Goal: Transaction & Acquisition: Purchase product/service

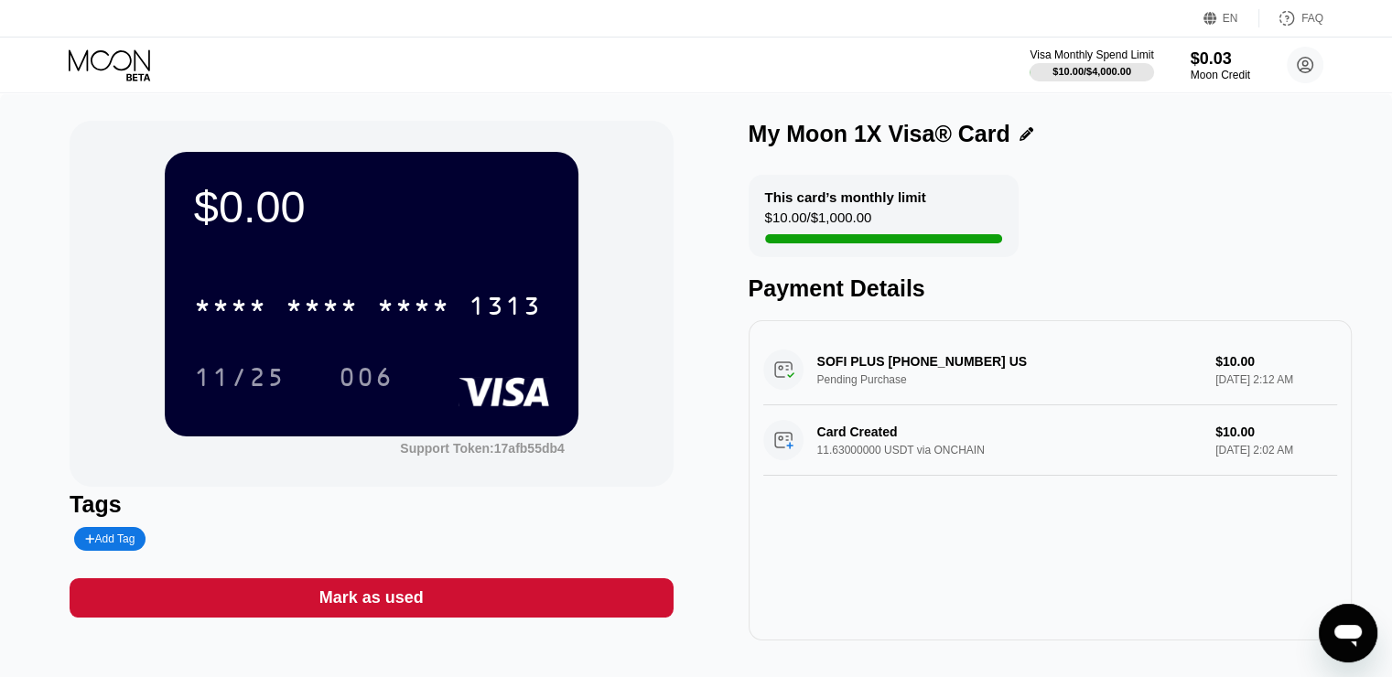
click at [138, 67] on icon at bounding box center [111, 65] width 85 height 32
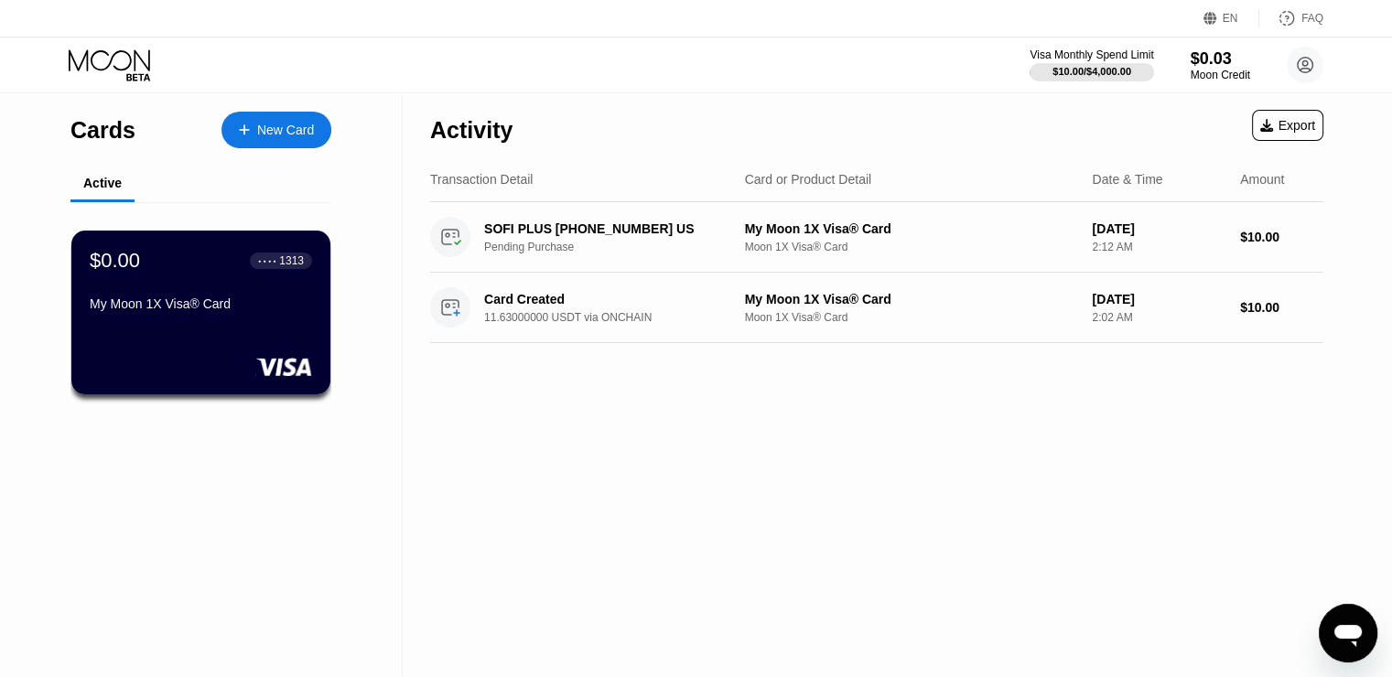
click at [232, 145] on div "New Card" at bounding box center [276, 130] width 110 height 37
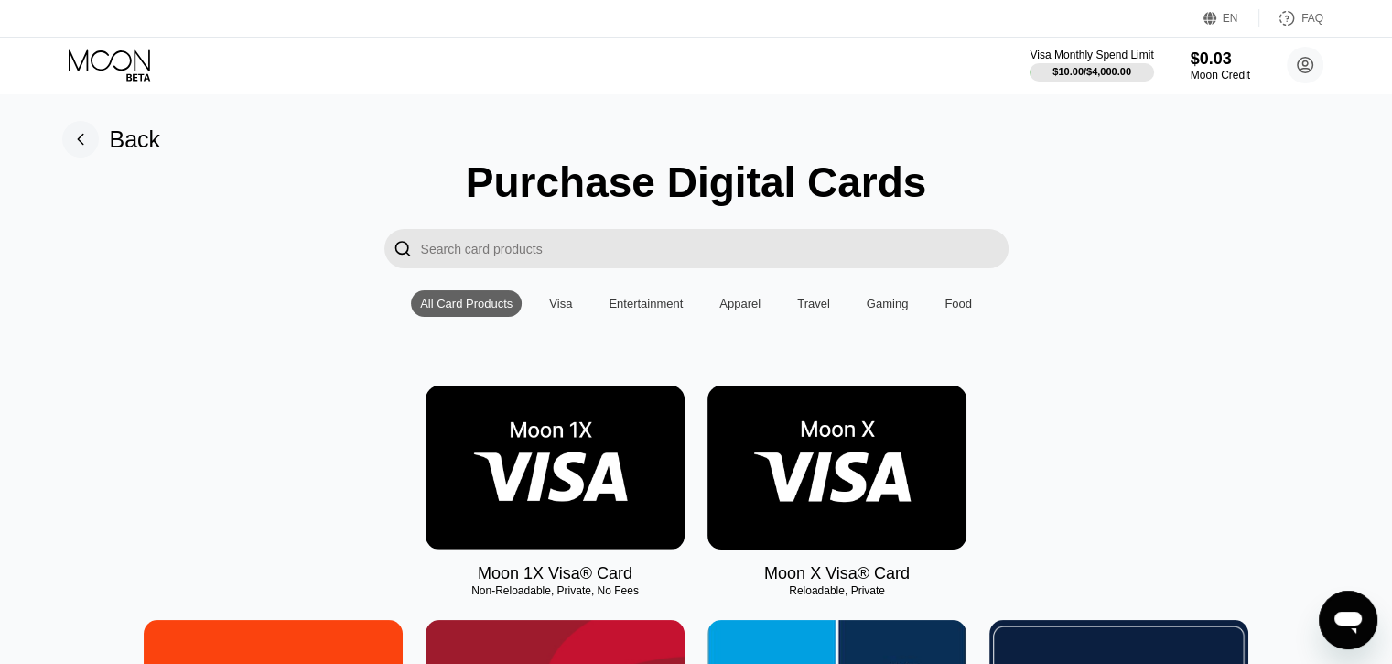
click at [569, 302] on div "Visa" at bounding box center [560, 304] width 23 height 14
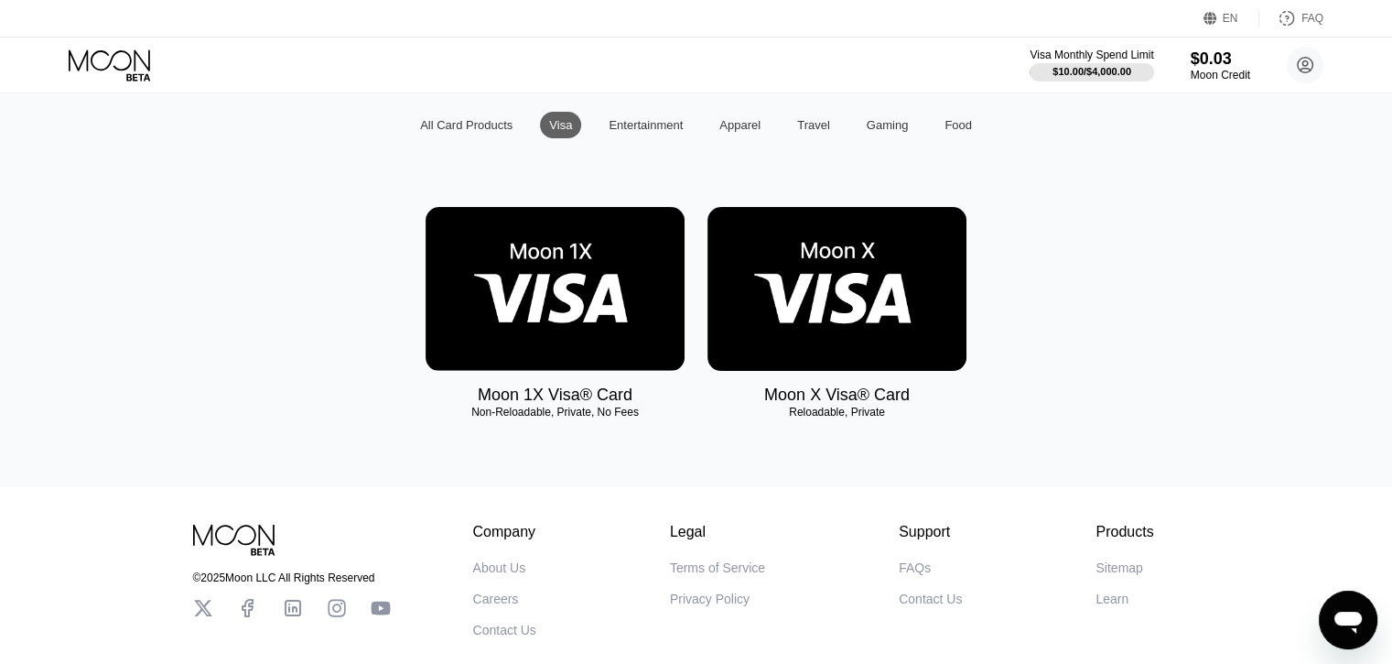
scroll to position [183, 0]
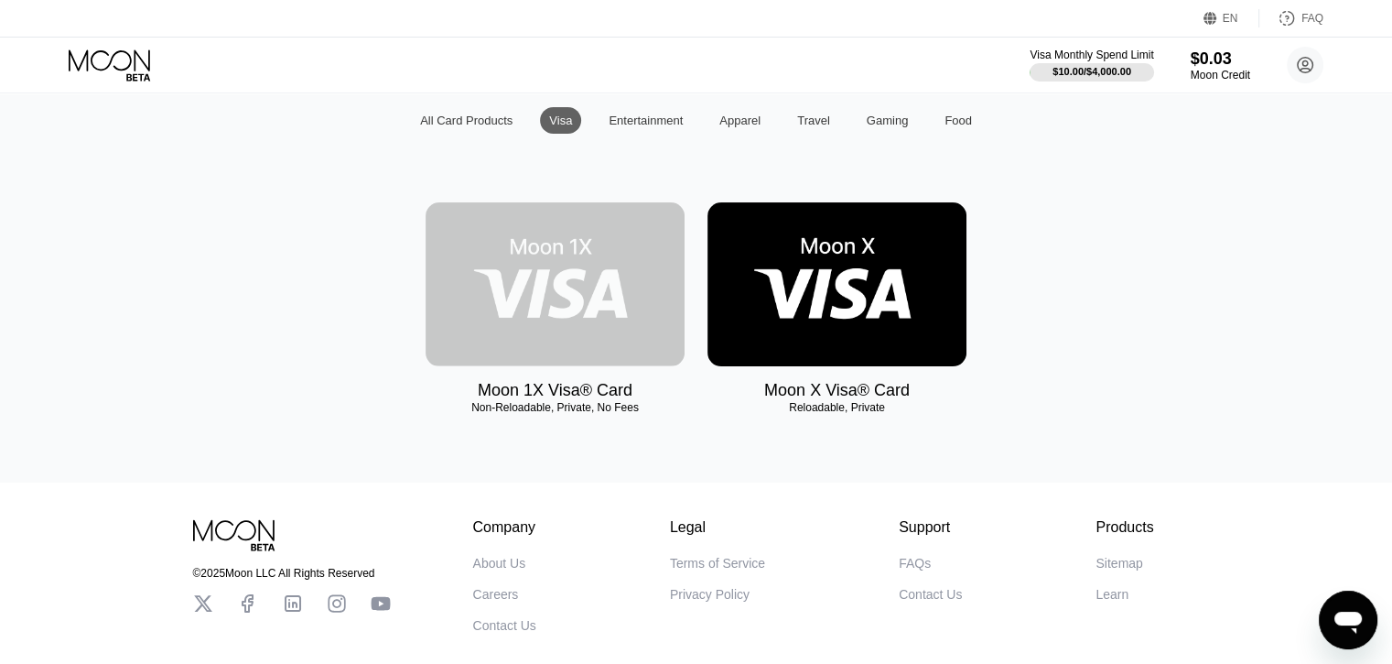
click at [533, 326] on img at bounding box center [555, 284] width 259 height 164
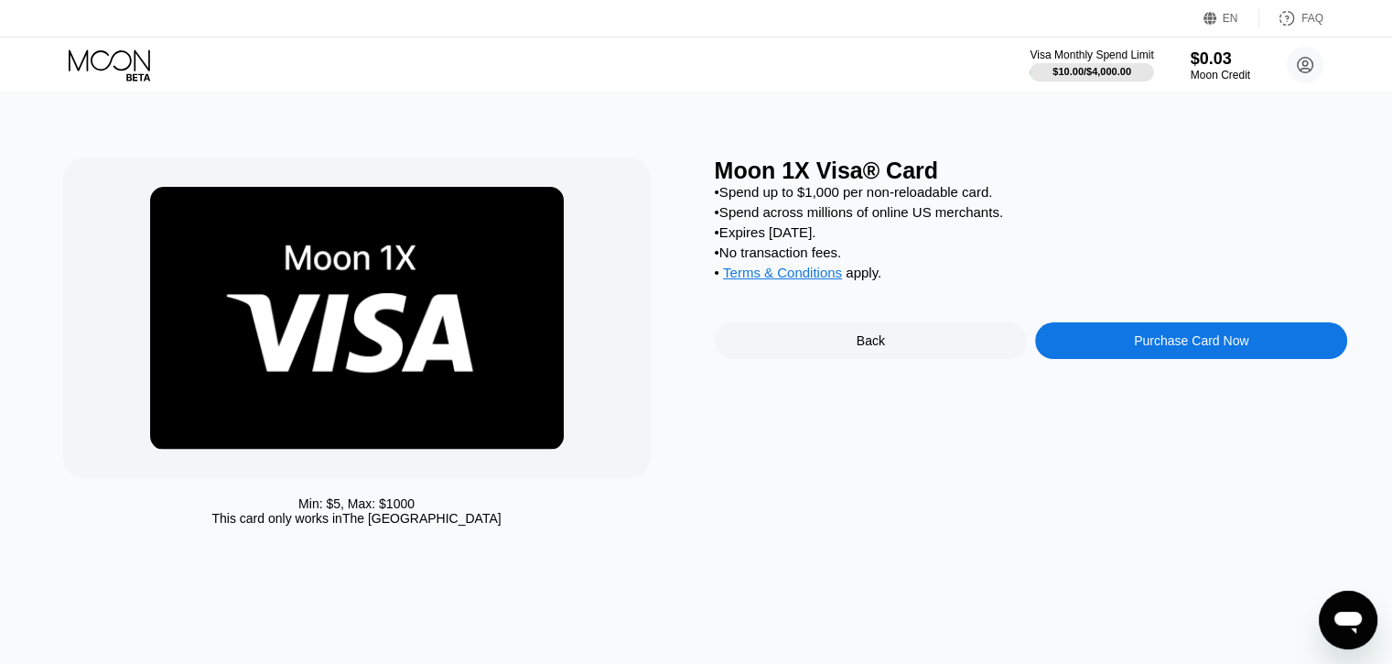
click at [1105, 359] on div "Purchase Card Now" at bounding box center [1191, 340] width 312 height 37
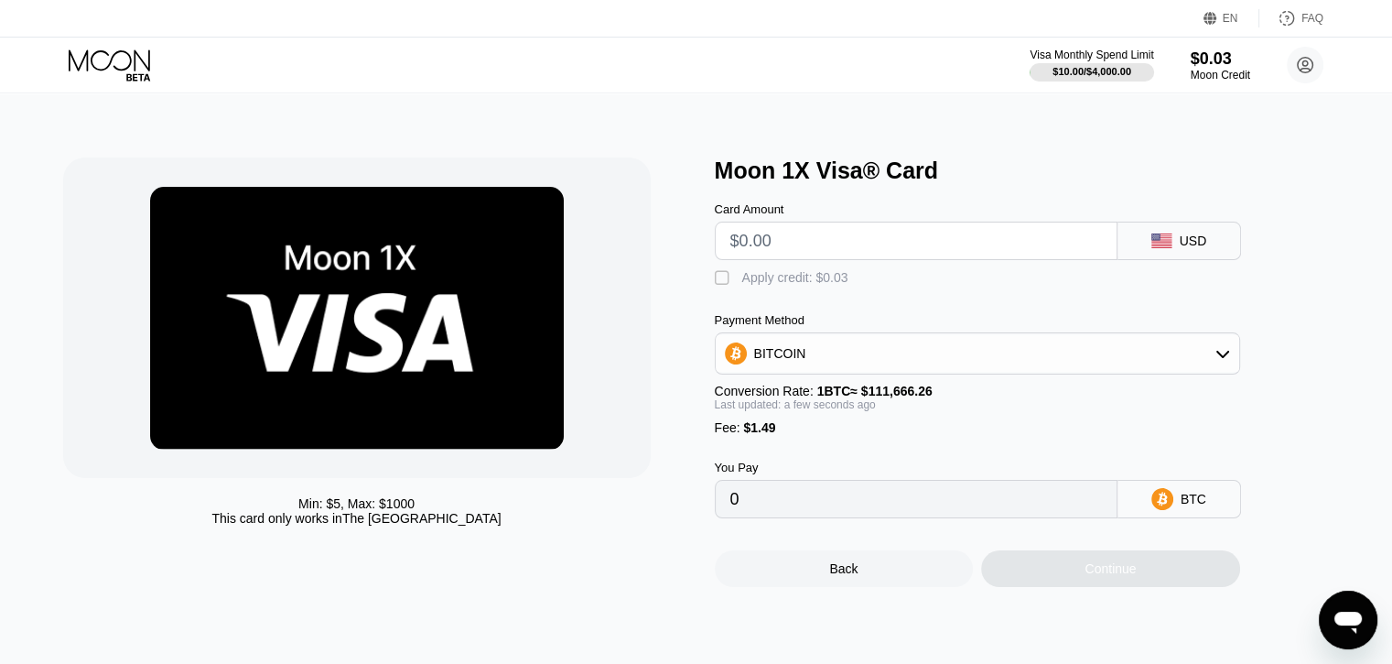
click at [1086, 372] on div "BITCOIN" at bounding box center [978, 353] width 524 height 37
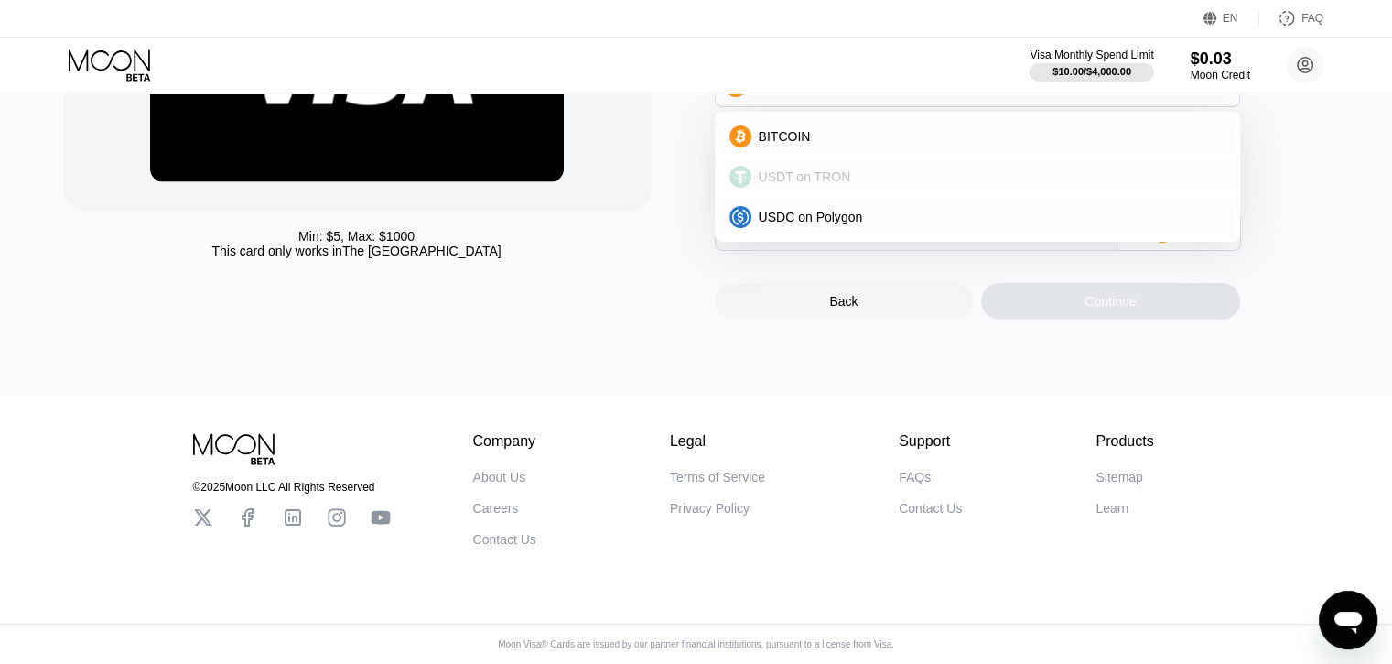
click at [834, 184] on span "USDT on TRON" at bounding box center [805, 176] width 92 height 15
type input "0.00"
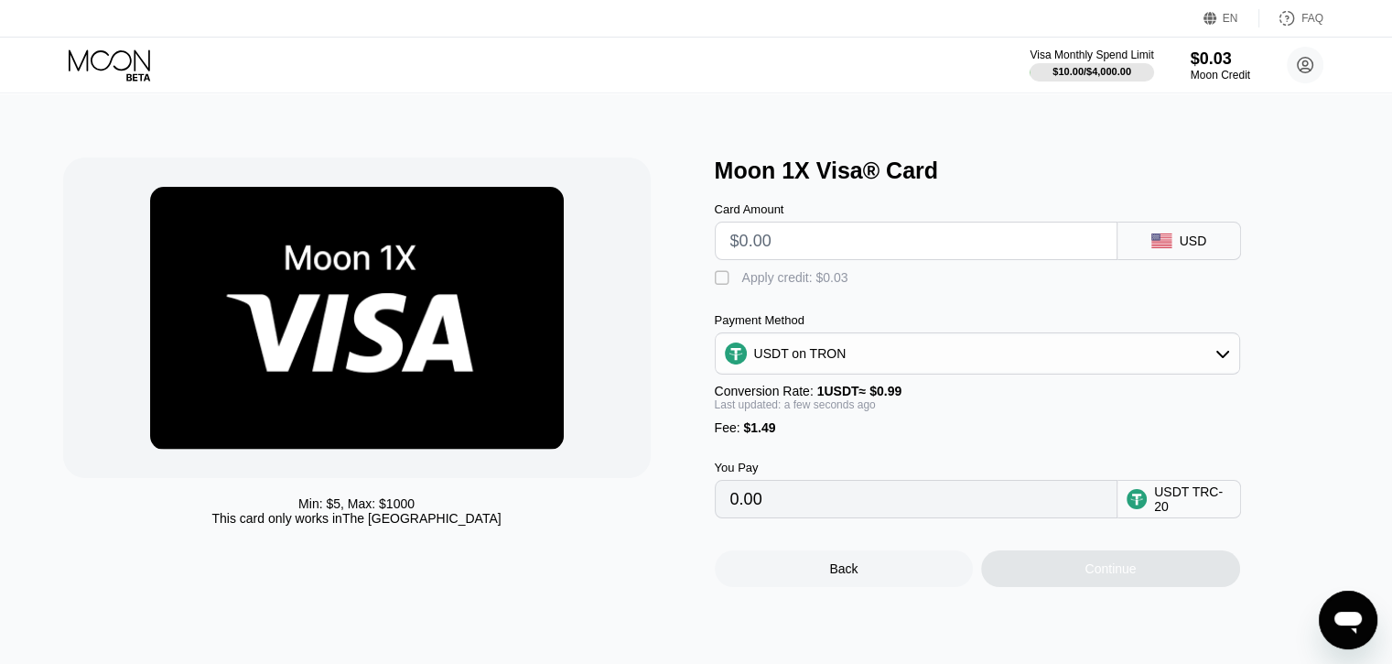
click at [835, 257] on input "text" at bounding box center [916, 240] width 372 height 37
type input "$1"
type input "2.52"
type input "$10"
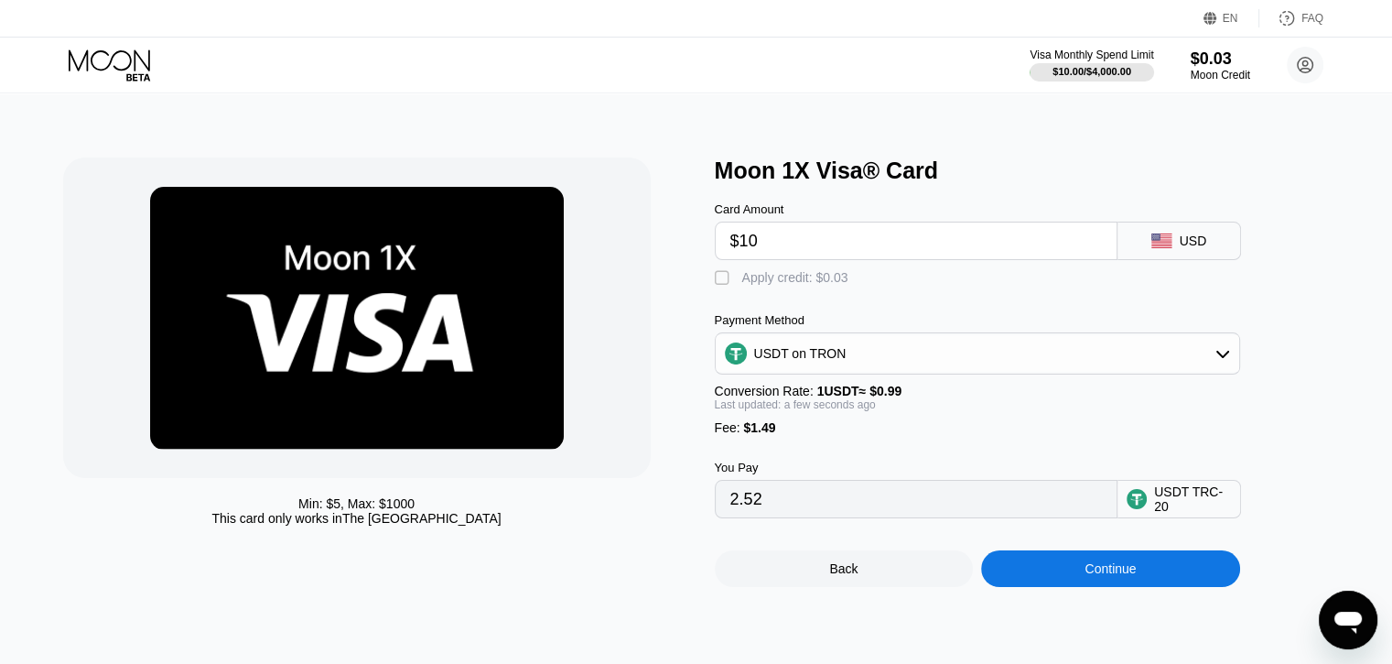
type input "11.61"
type input "$10"
click at [1039, 587] on div "Continue" at bounding box center [1110, 568] width 259 height 37
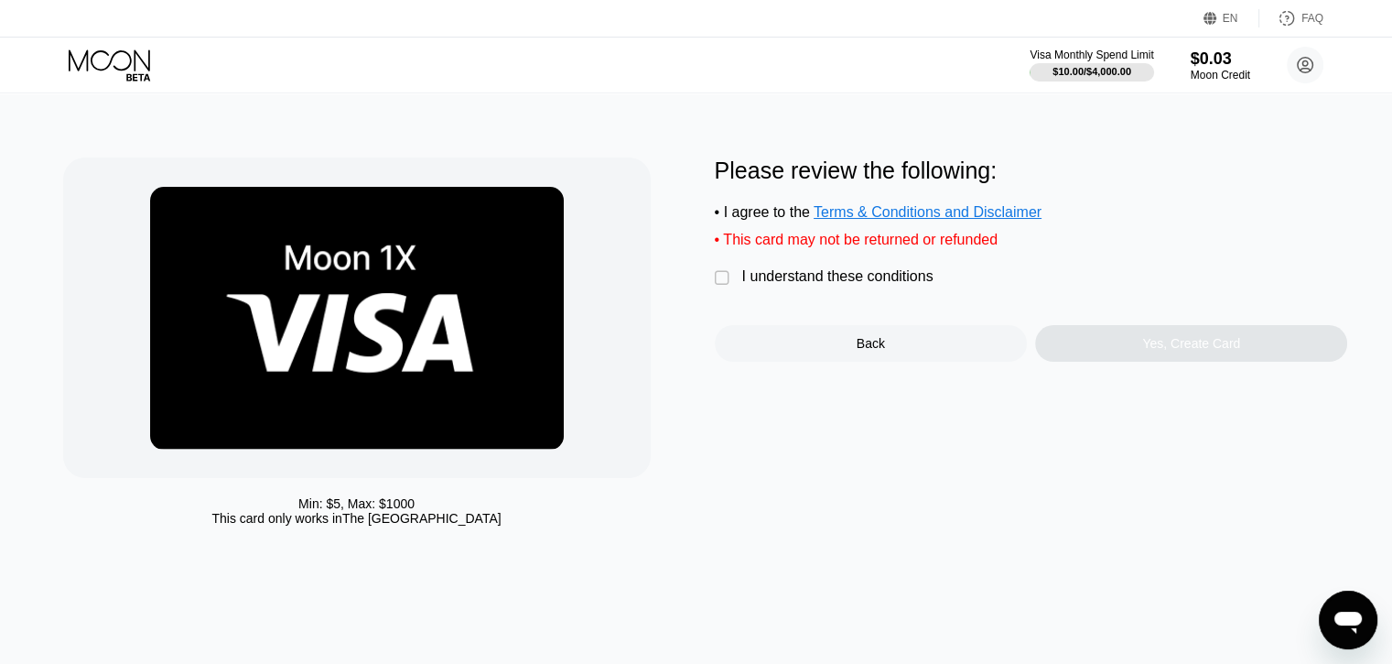
click at [712, 274] on div "Min: $ 5 , Max: $ 1000 This card only works in [GEOGRAPHIC_DATA] Please review …" at bounding box center [696, 345] width 1267 height 377
click at [721, 283] on div "" at bounding box center [724, 278] width 18 height 18
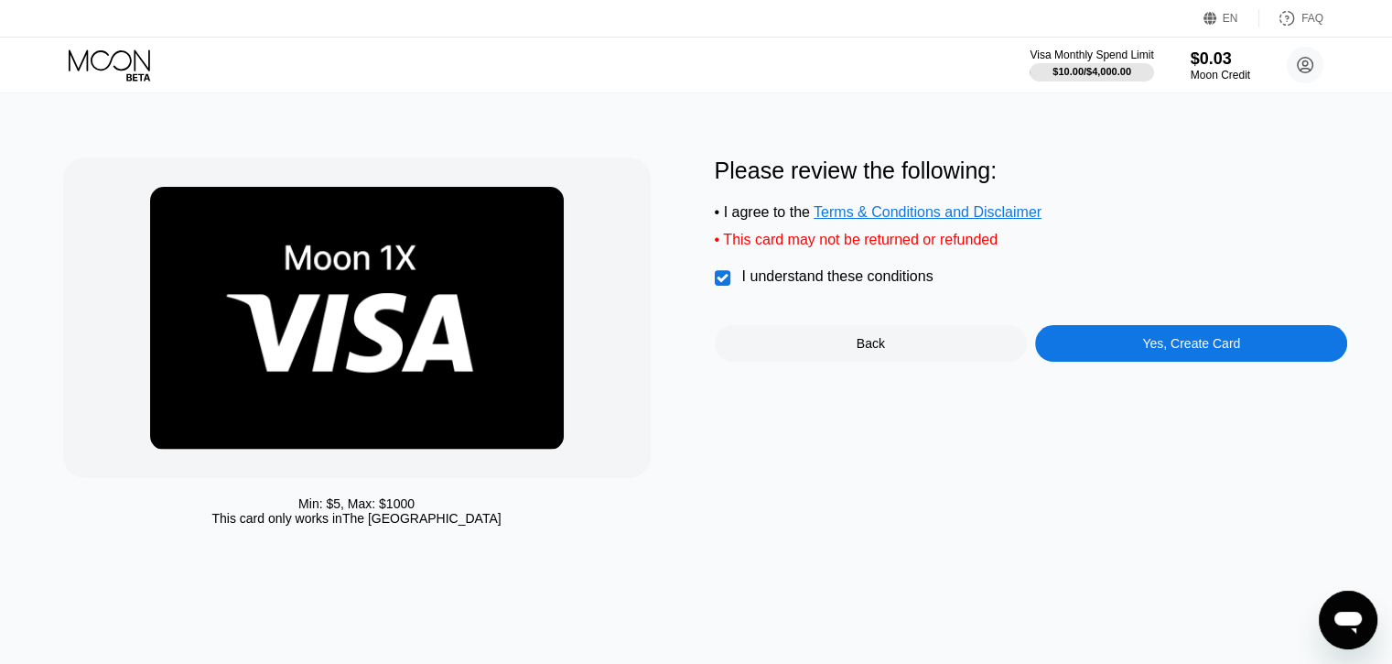
click at [1168, 351] on div "Yes, Create Card" at bounding box center [1191, 343] width 98 height 15
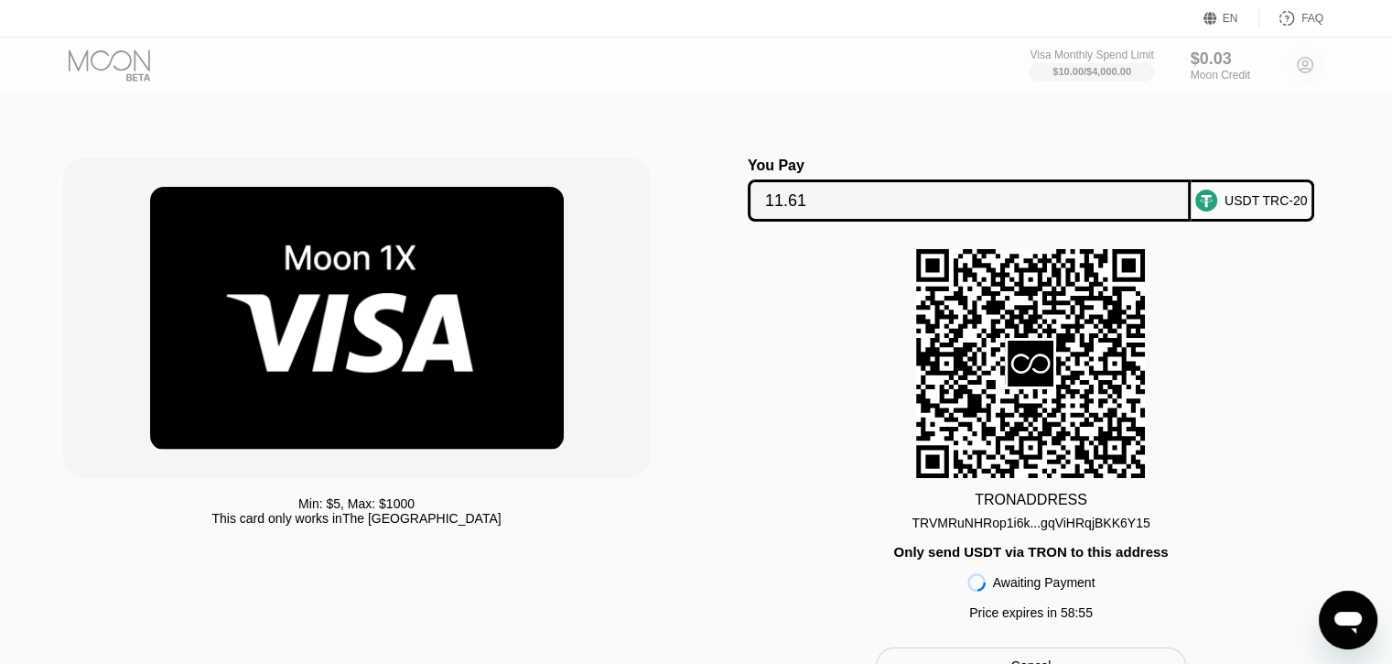
click at [1065, 530] on div "TRVMRuNHRop1i6k...gqViHRqjBKK6Y15" at bounding box center [1031, 522] width 238 height 15
